Goal: Transaction & Acquisition: Purchase product/service

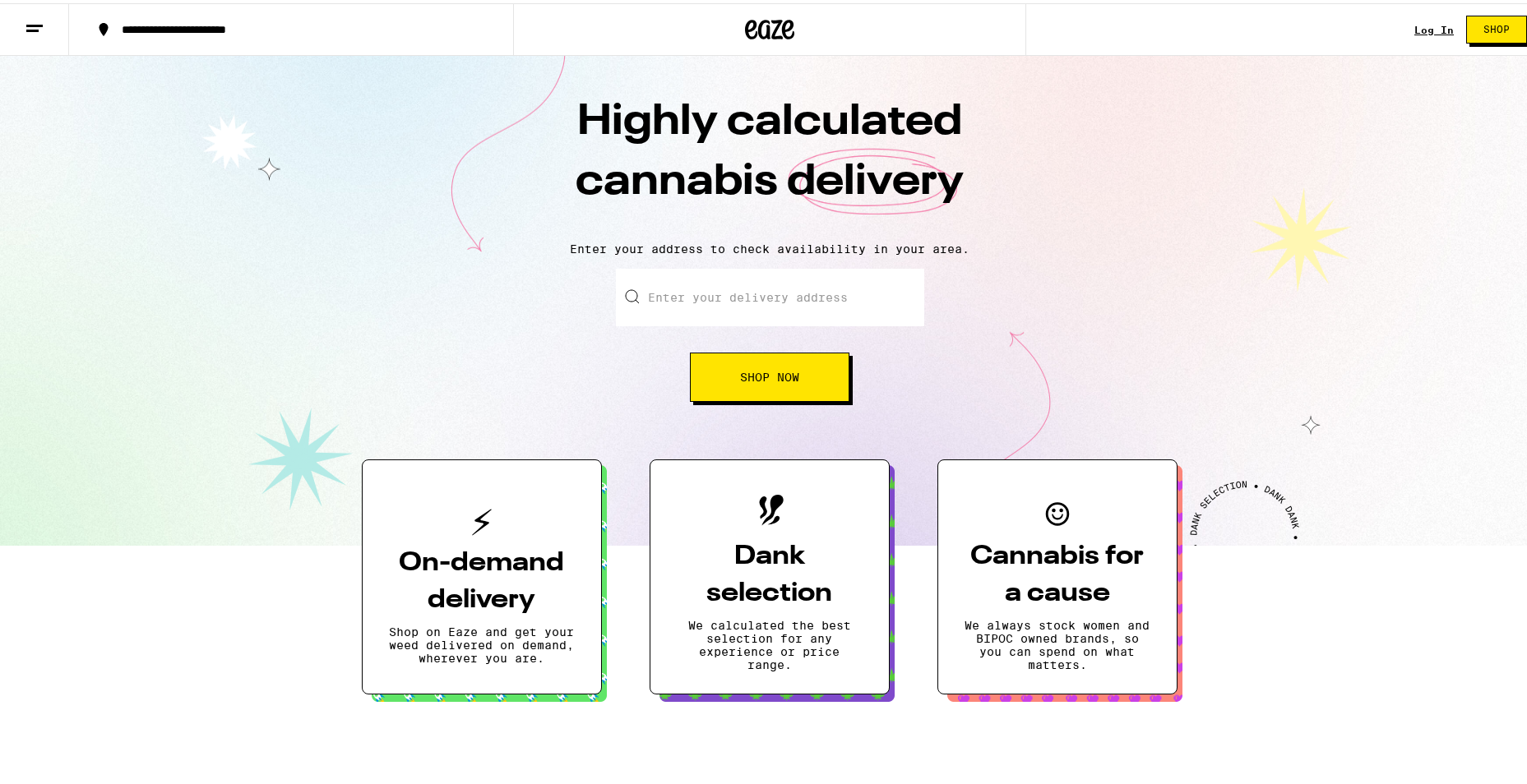
click at [740, 301] on input "Enter your delivery address" at bounding box center [770, 294] width 308 height 58
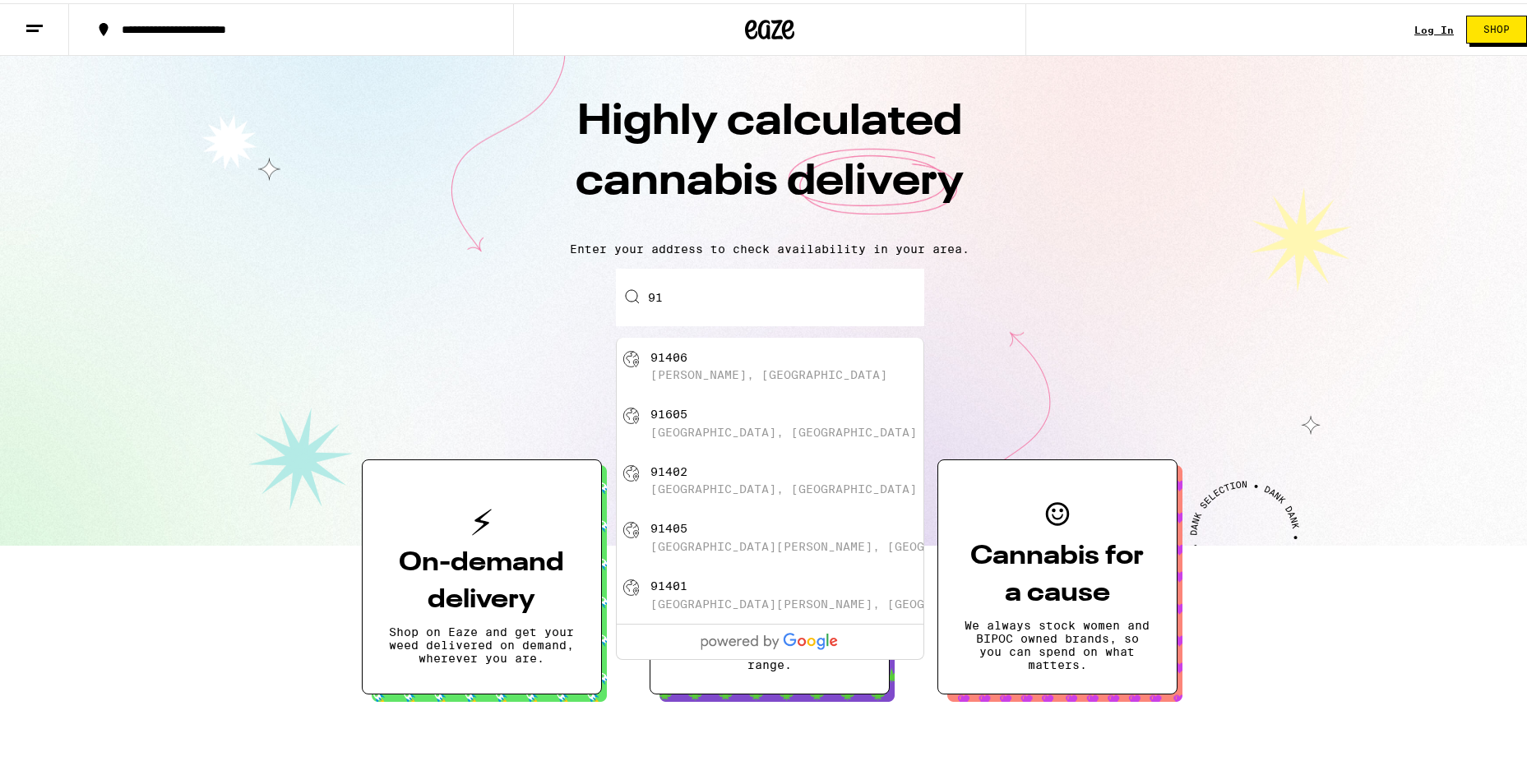
click at [753, 377] on div "91406 [PERSON_NAME], [GEOGRAPHIC_DATA]" at bounding box center [797, 364] width 293 height 31
type input "[PERSON_NAME], CA 91406"
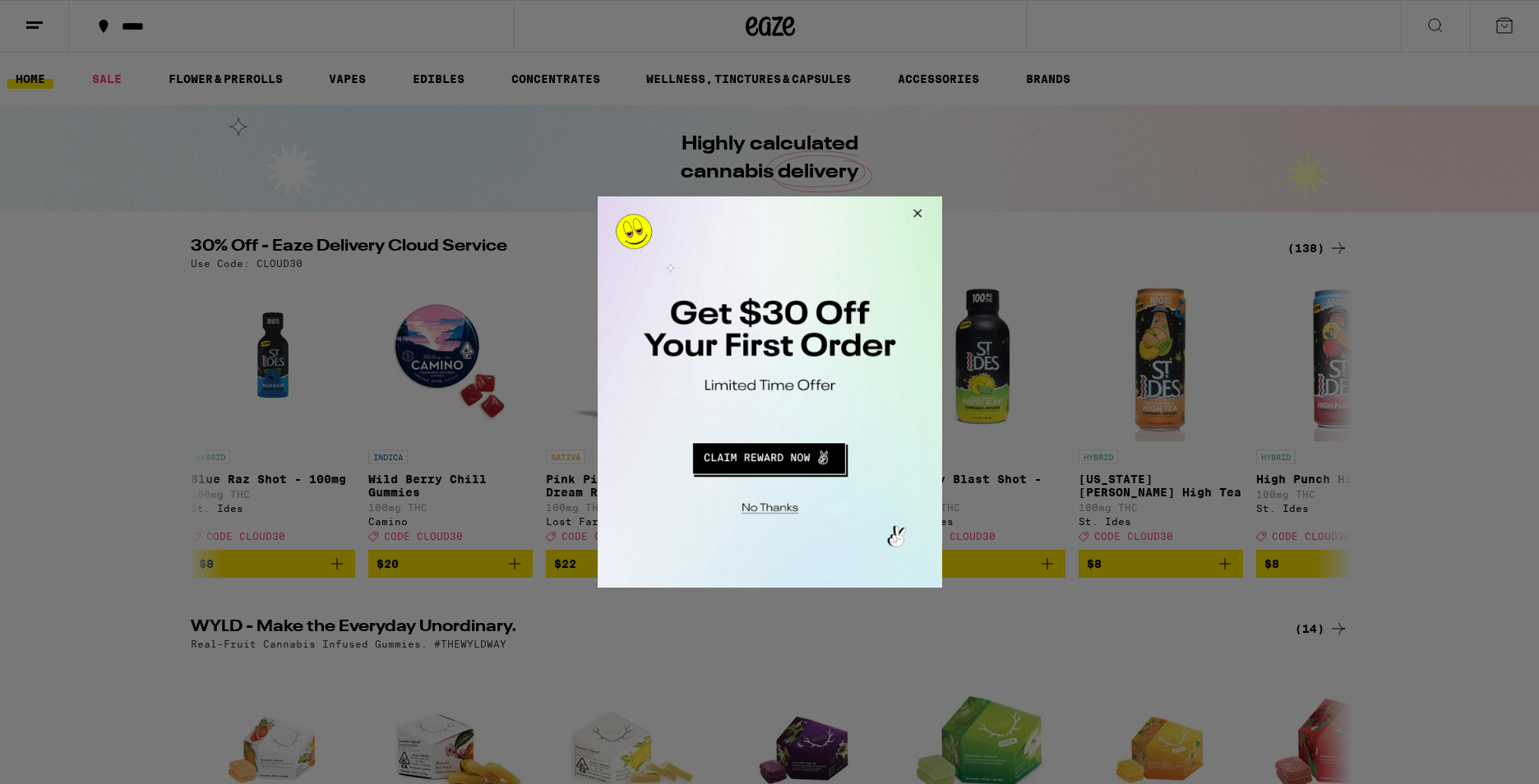
click at [781, 506] on button "Close Modal" at bounding box center [767, 505] width 335 height 25
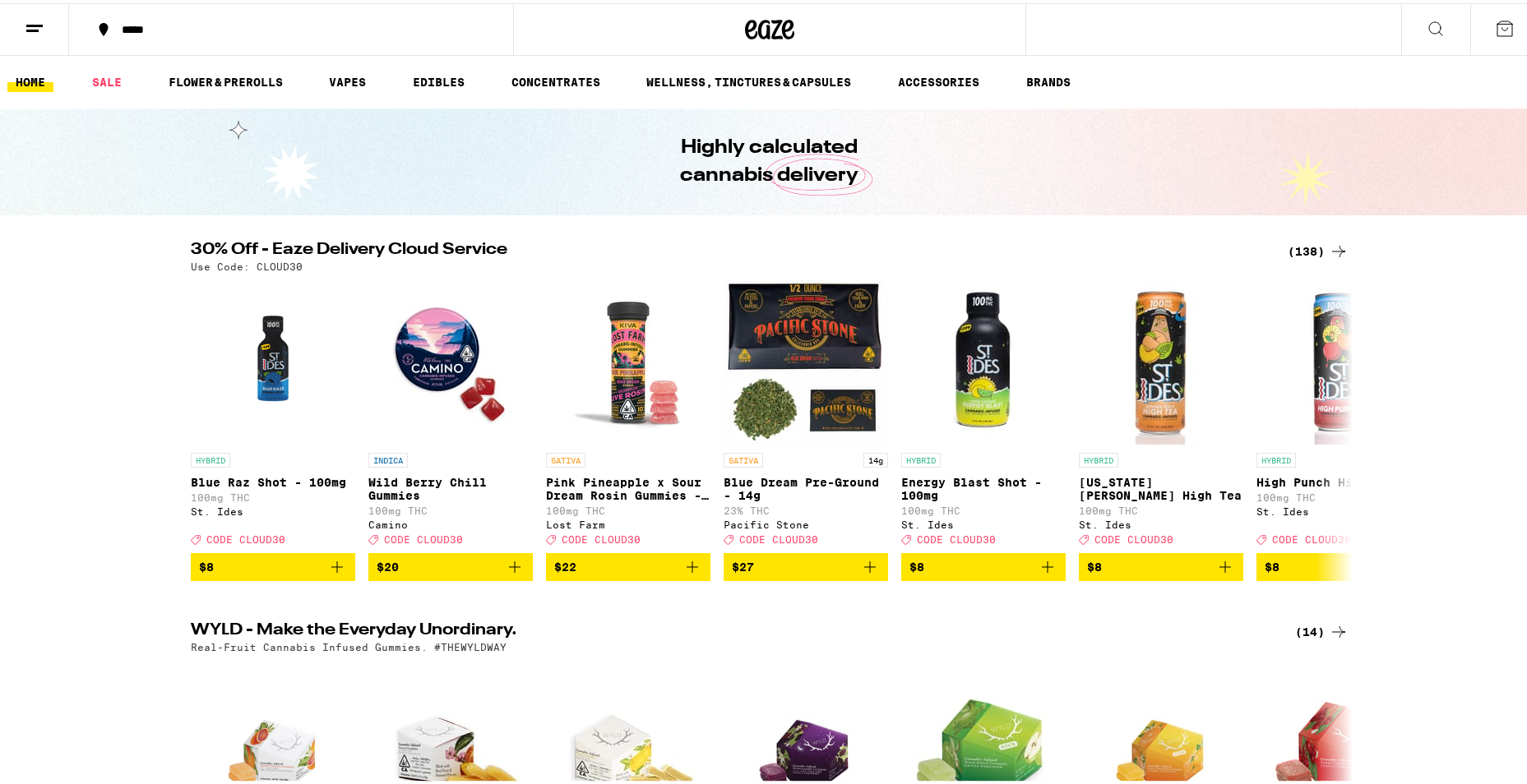
click at [10, 84] on link "HOME" at bounding box center [30, 78] width 46 height 20
